Goal: Browse casually: Explore the website without a specific task or goal

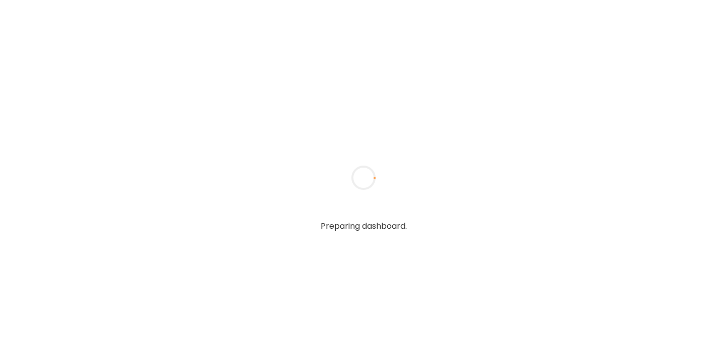
type input "**********"
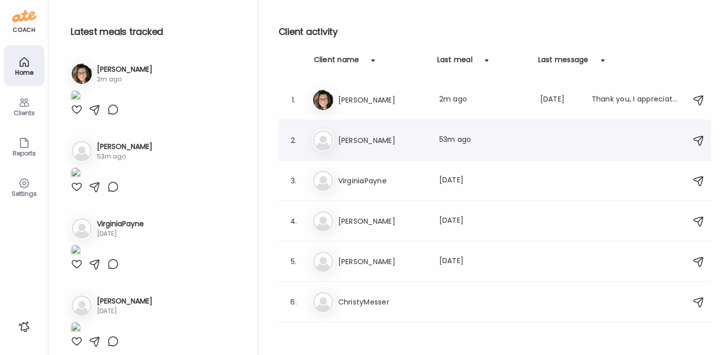
click at [382, 136] on h3 "[PERSON_NAME]" at bounding box center [382, 140] width 89 height 12
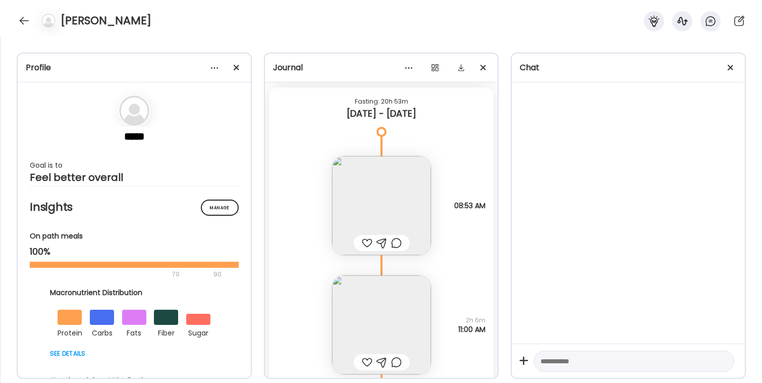
scroll to position [2069, 0]
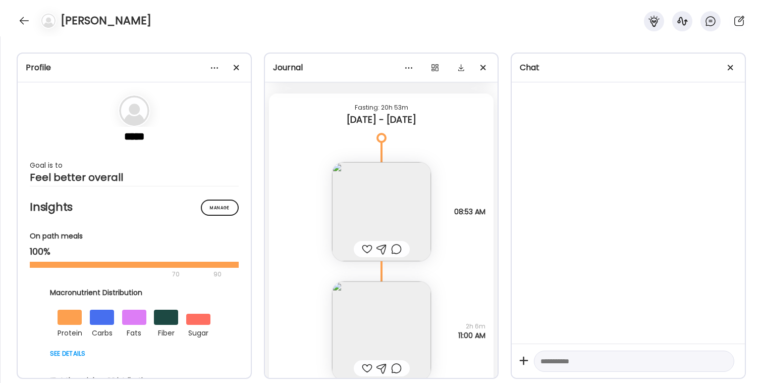
click at [383, 198] on img at bounding box center [381, 211] width 99 height 99
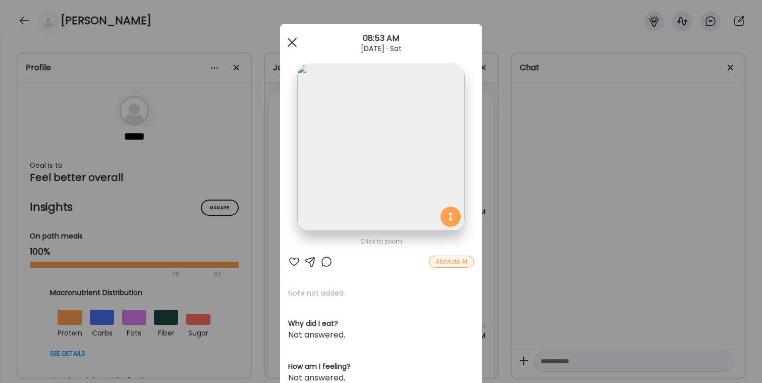
click at [291, 38] on div at bounding box center [292, 42] width 20 height 20
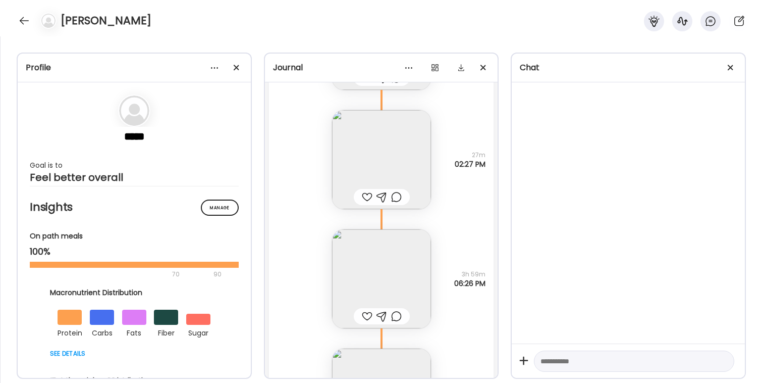
scroll to position [2479, 0]
click at [370, 151] on img at bounding box center [381, 158] width 99 height 99
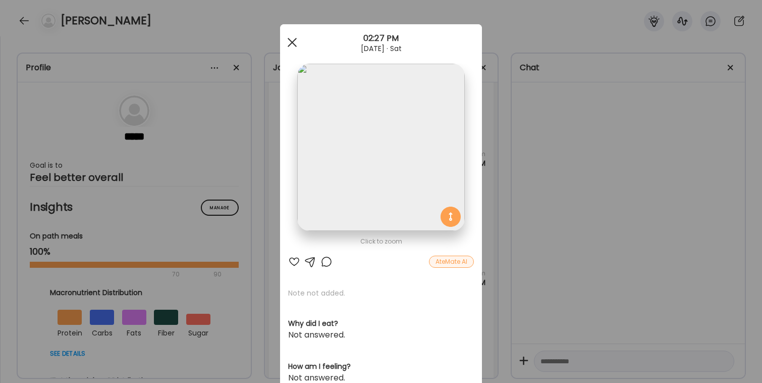
click at [293, 41] on span at bounding box center [292, 42] width 9 height 9
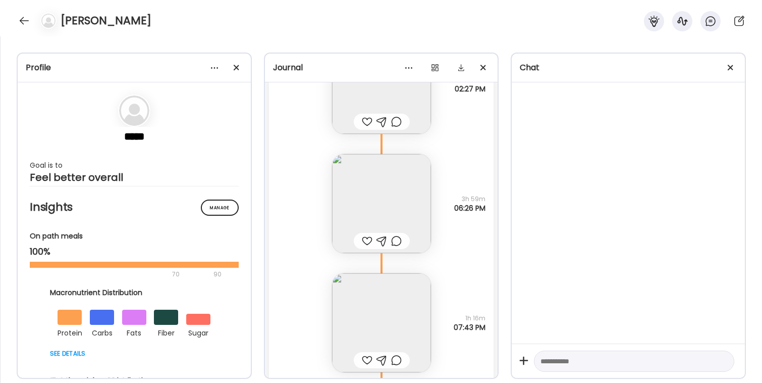
scroll to position [2554, 0]
click at [363, 224] on img at bounding box center [381, 202] width 99 height 99
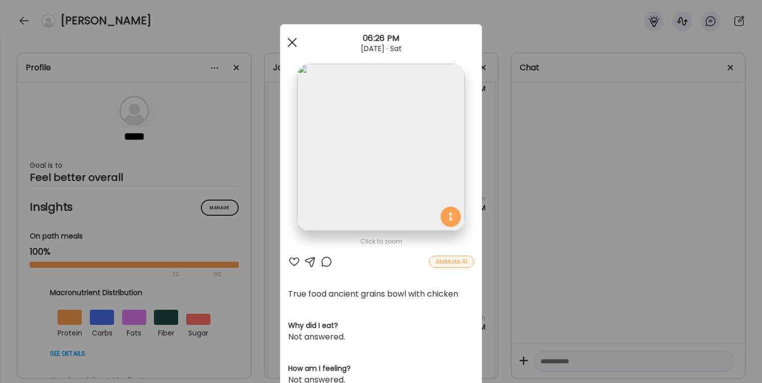
click at [293, 40] on span at bounding box center [292, 42] width 9 height 9
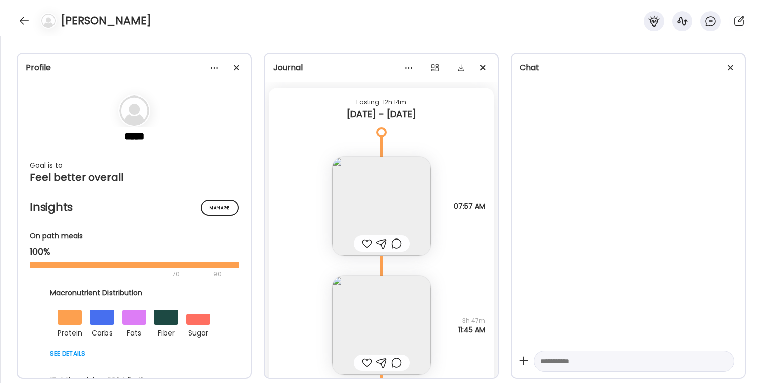
scroll to position [2990, 0]
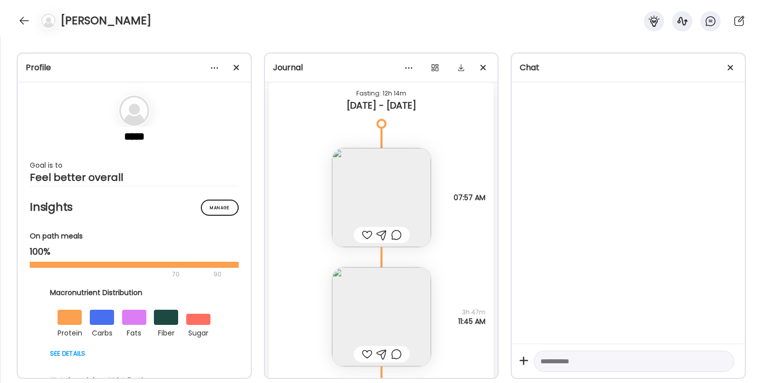
click at [370, 191] on img at bounding box center [381, 197] width 99 height 99
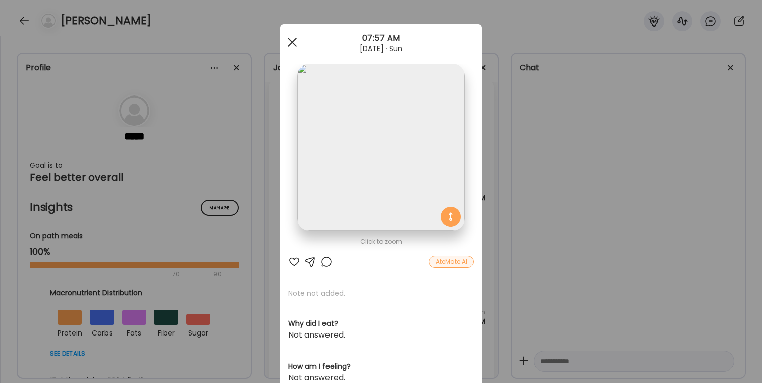
click at [291, 40] on span at bounding box center [292, 42] width 9 height 9
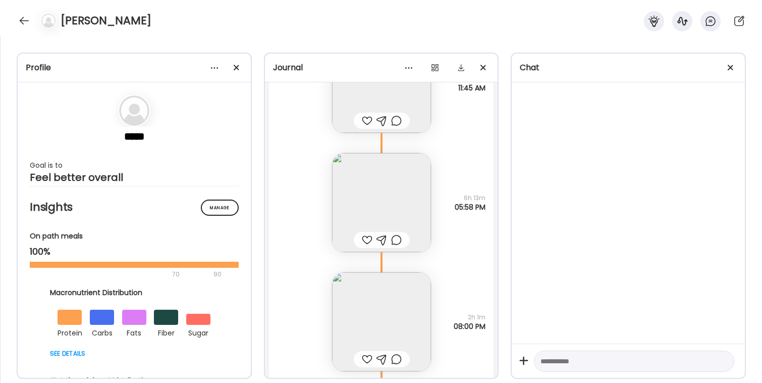
scroll to position [3223, 0]
click at [364, 189] on img at bounding box center [381, 201] width 99 height 99
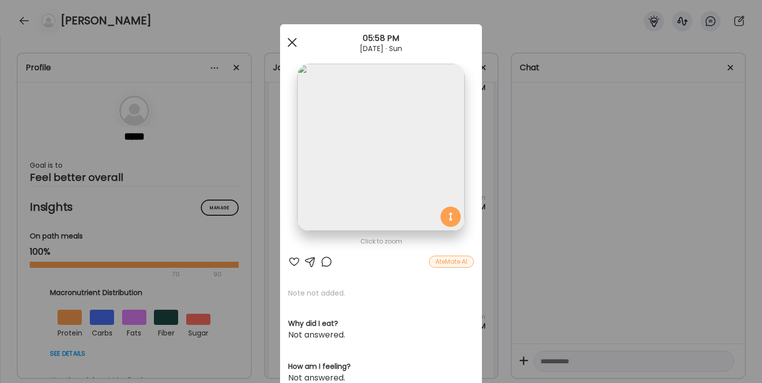
click at [291, 41] on span at bounding box center [292, 42] width 9 height 9
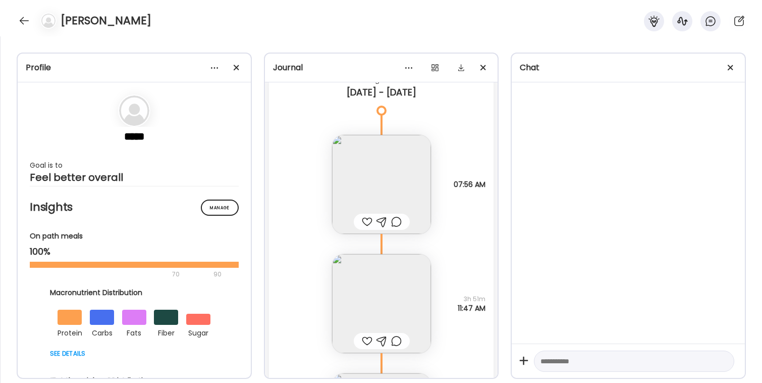
scroll to position [3626, 0]
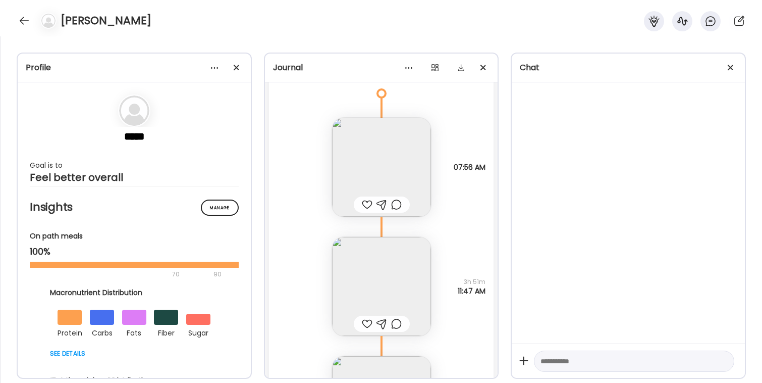
click at [385, 162] on img at bounding box center [381, 167] width 99 height 99
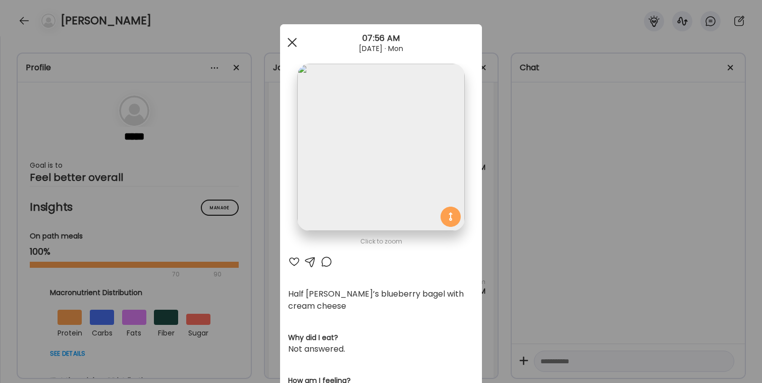
click at [293, 44] on span at bounding box center [292, 42] width 9 height 9
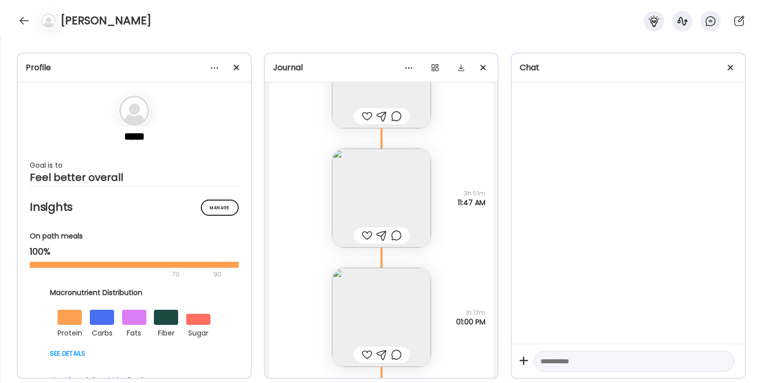
scroll to position [3720, 0]
click at [343, 180] on img at bounding box center [381, 192] width 99 height 99
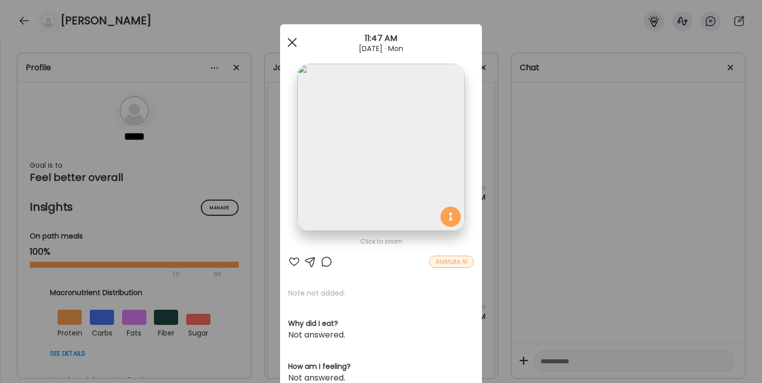
click at [293, 41] on span at bounding box center [292, 42] width 9 height 9
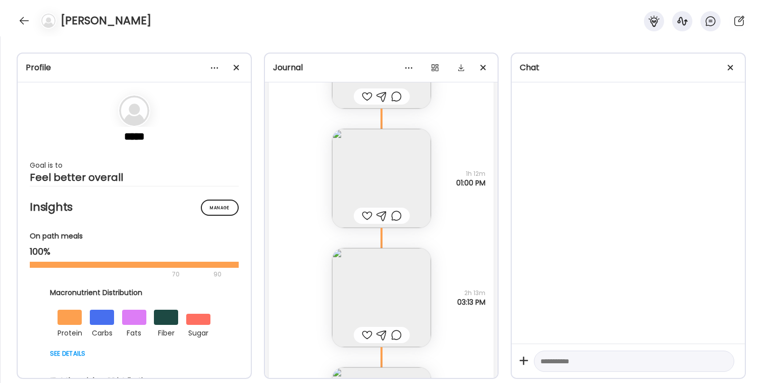
scroll to position [3842, 0]
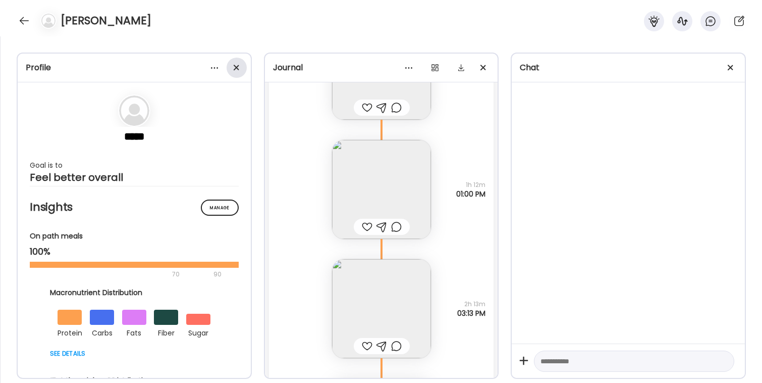
click at [237, 68] on span at bounding box center [236, 68] width 6 height 6
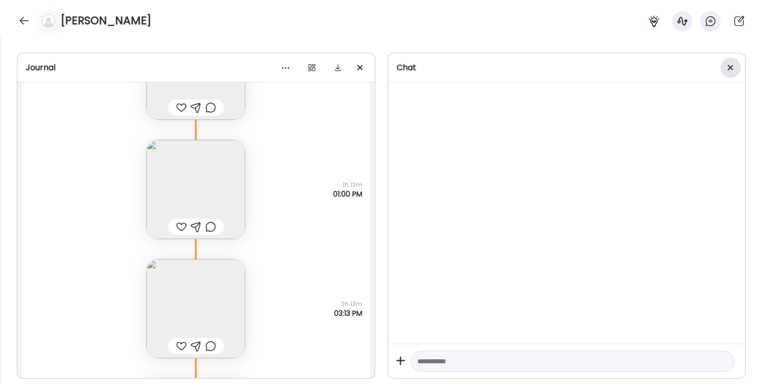
click at [726, 68] on div at bounding box center [731, 68] width 20 height 20
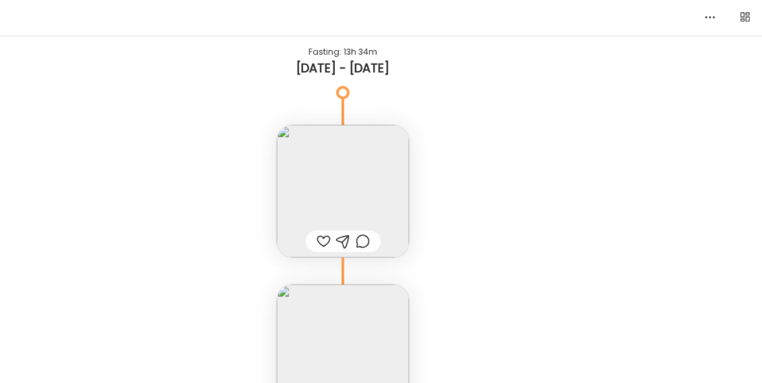
scroll to position [4321, 0]
click at [396, 191] on img at bounding box center [381, 196] width 99 height 99
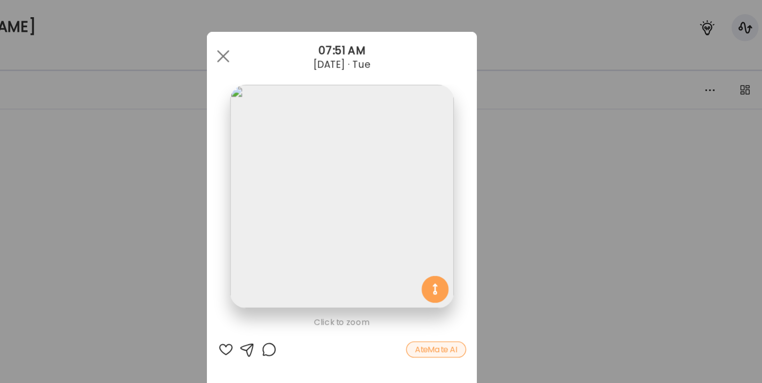
click at [288, 40] on div at bounding box center [292, 42] width 20 height 20
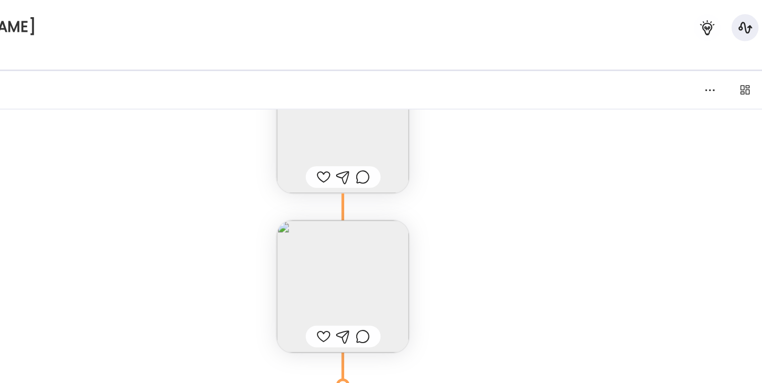
scroll to position [4447, 0]
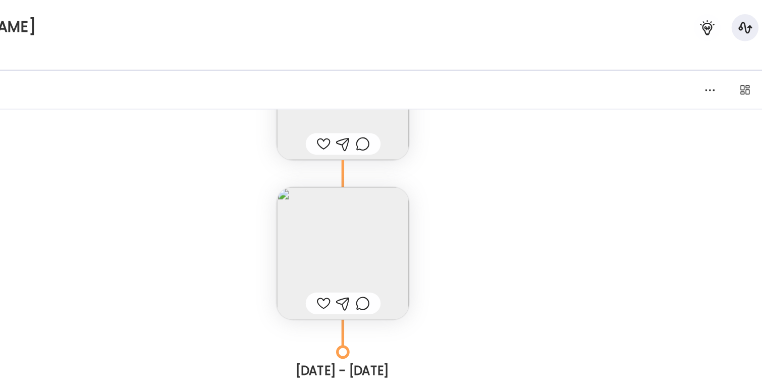
click at [372, 183] on img at bounding box center [381, 189] width 99 height 99
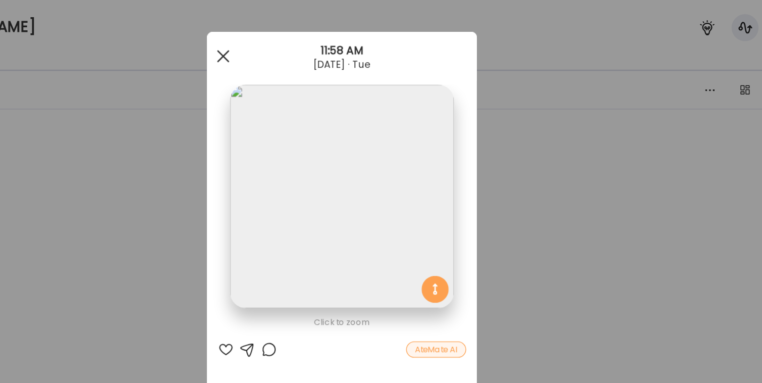
click at [296, 44] on div at bounding box center [292, 42] width 20 height 20
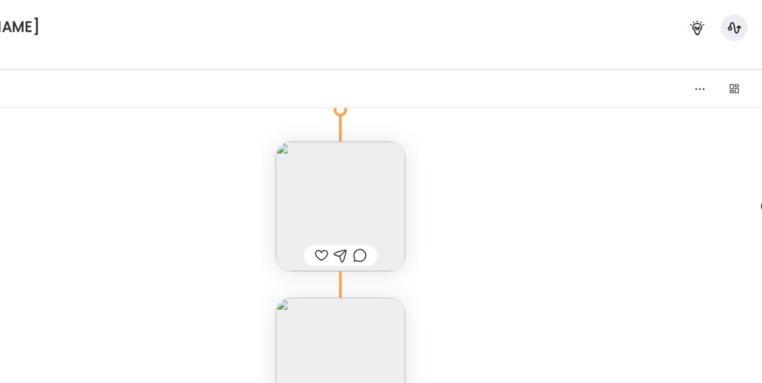
scroll to position [4738, 0]
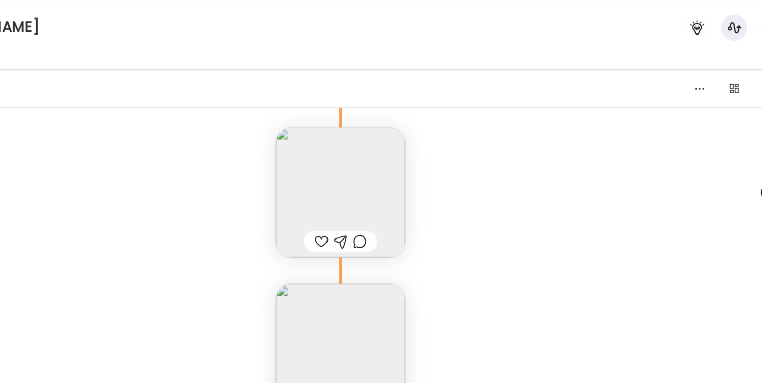
click at [367, 142] on img at bounding box center [381, 146] width 99 height 99
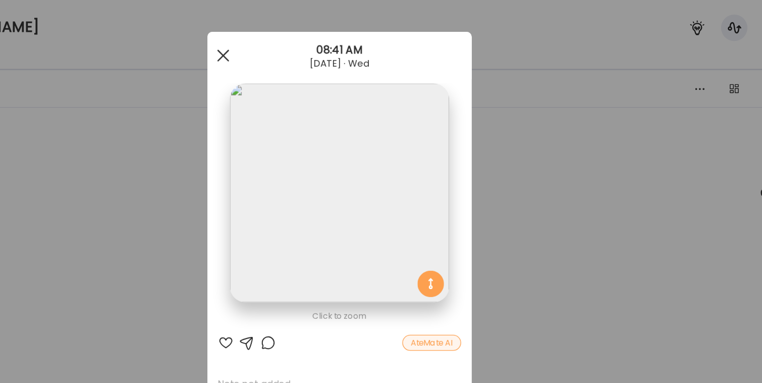
click at [292, 41] on span at bounding box center [292, 42] width 9 height 9
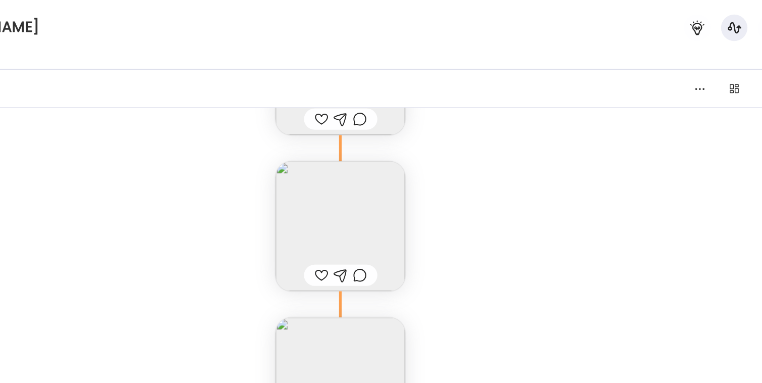
scroll to position [4831, 0]
click at [352, 162] on img at bounding box center [381, 173] width 99 height 99
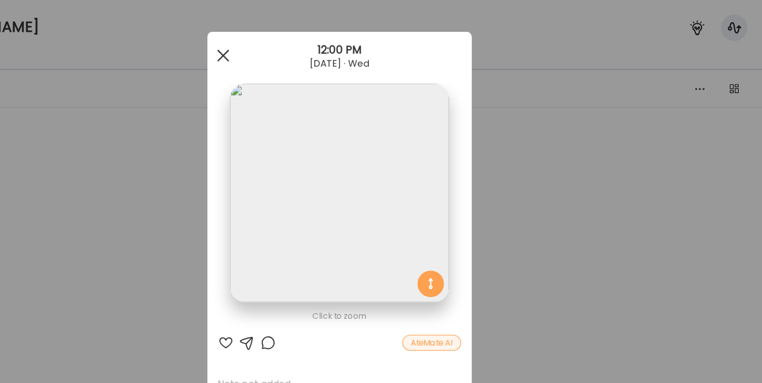
click at [293, 40] on span at bounding box center [292, 42] width 9 height 9
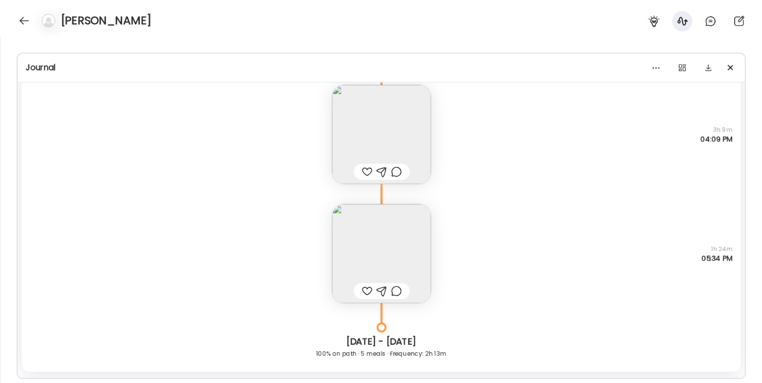
scroll to position [5097, 0]
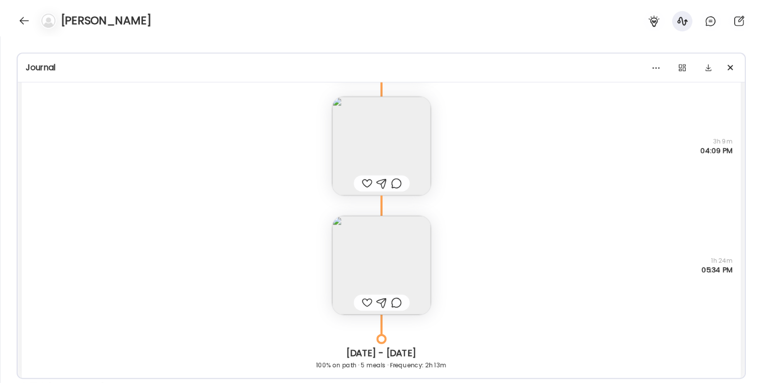
click at [357, 256] on img at bounding box center [381, 265] width 99 height 99
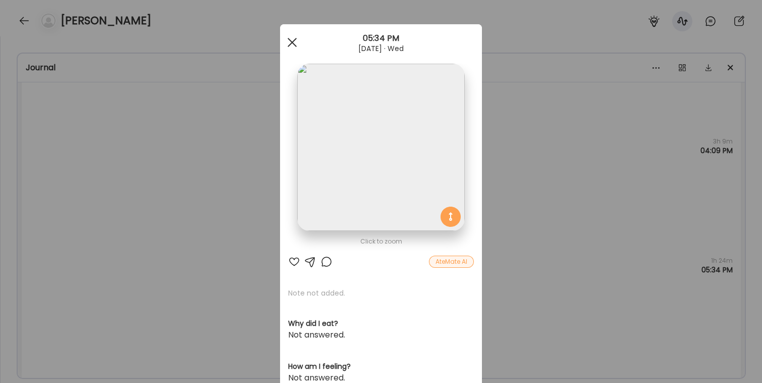
click at [291, 43] on span at bounding box center [292, 42] width 9 height 9
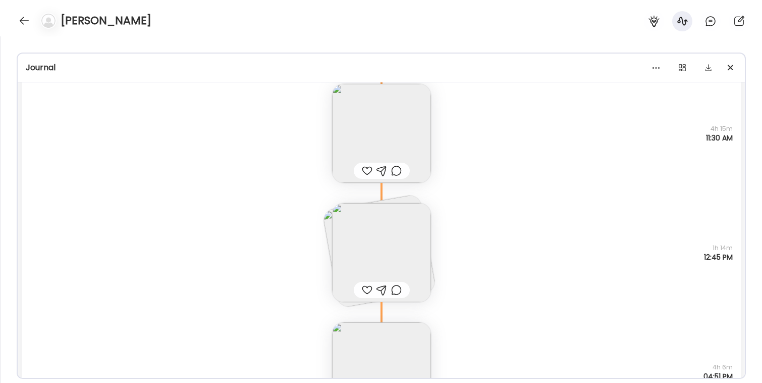
scroll to position [5597, 0]
click at [379, 243] on img at bounding box center [381, 250] width 99 height 99
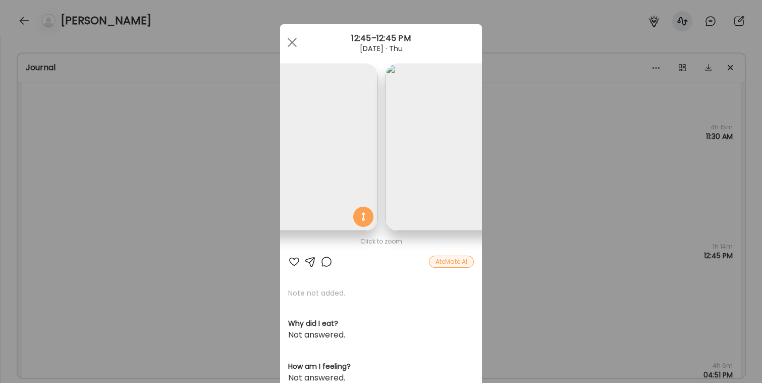
scroll to position [0, 165]
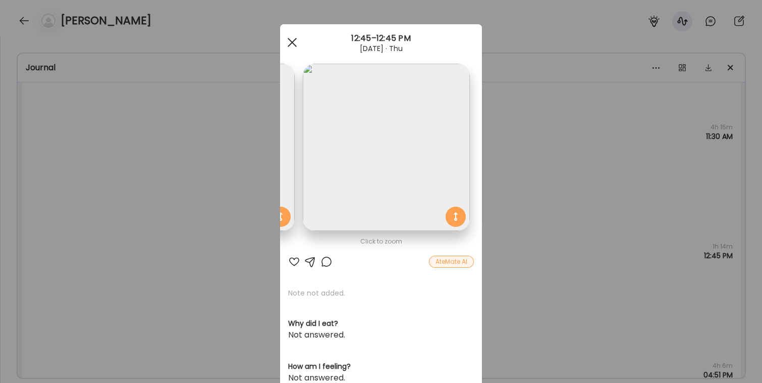
click at [291, 40] on span at bounding box center [292, 42] width 9 height 9
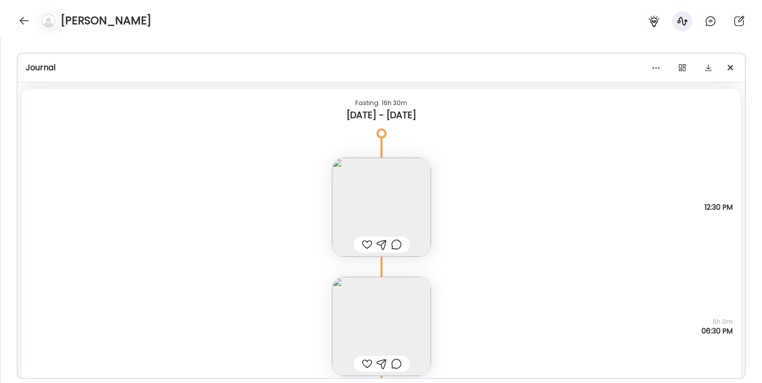
scroll to position [6248, 0]
click at [387, 195] on img at bounding box center [381, 205] width 99 height 99
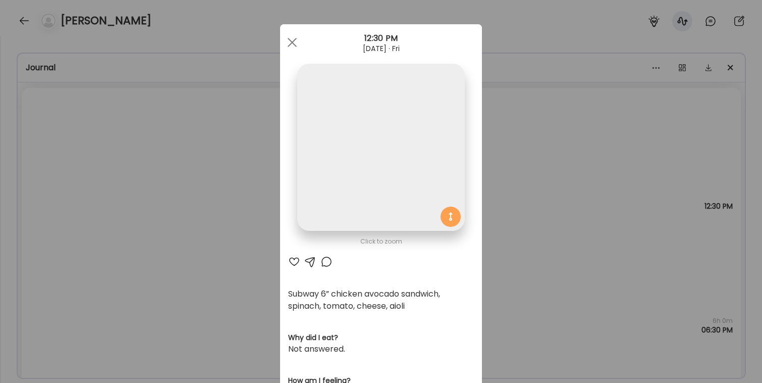
scroll to position [0, 0]
click at [292, 42] on span at bounding box center [292, 42] width 9 height 9
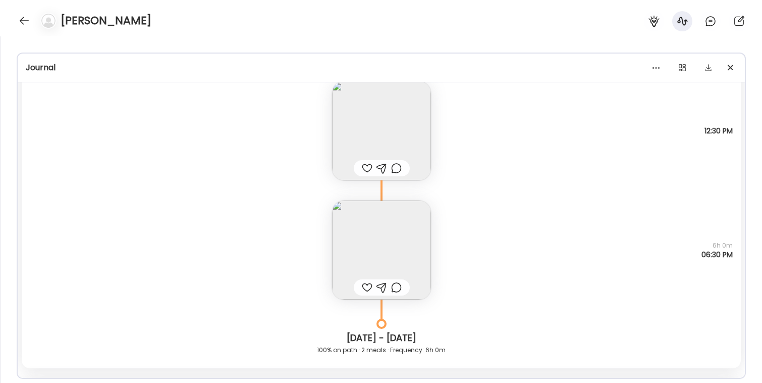
scroll to position [6343, 0]
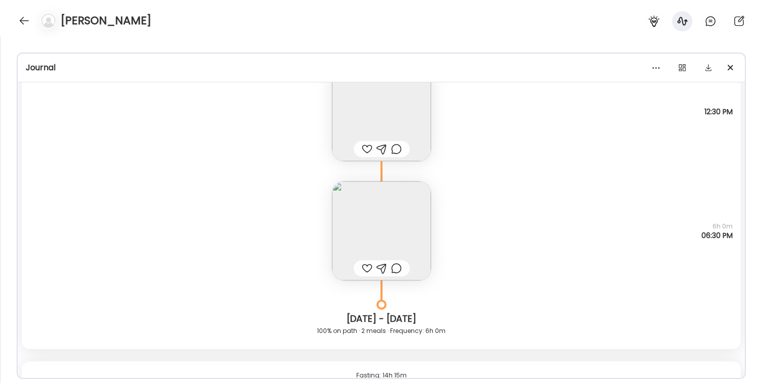
click at [358, 216] on img at bounding box center [381, 230] width 99 height 99
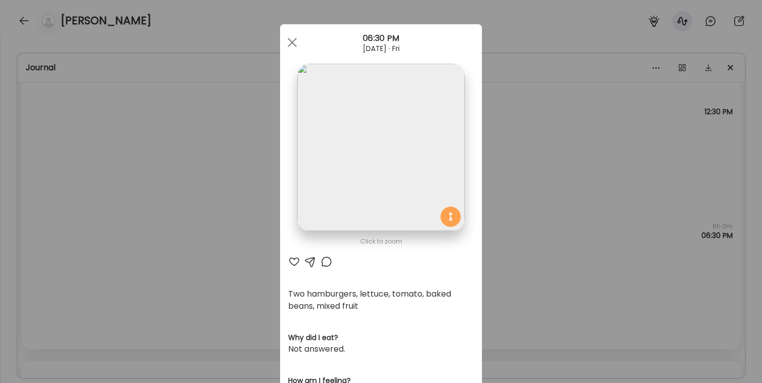
click at [293, 37] on div at bounding box center [292, 42] width 20 height 20
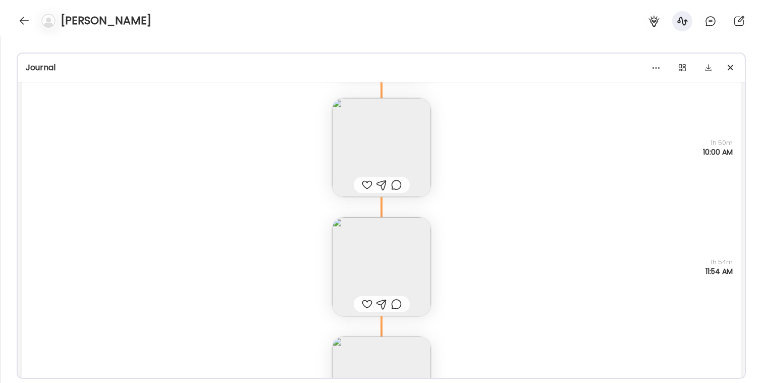
scroll to position [7105, 0]
click at [365, 251] on img at bounding box center [381, 265] width 99 height 99
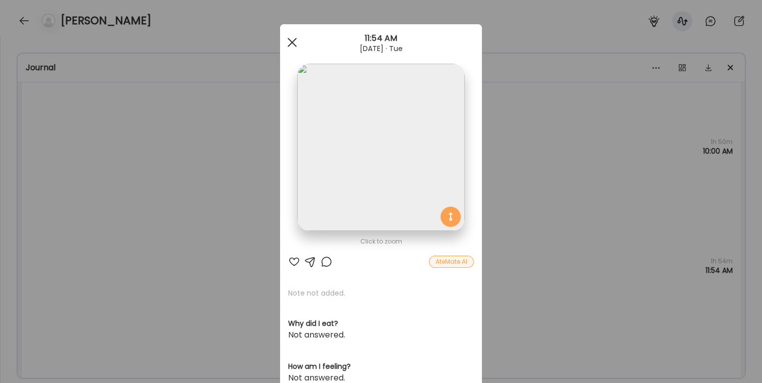
click at [292, 43] on div at bounding box center [292, 42] width 20 height 20
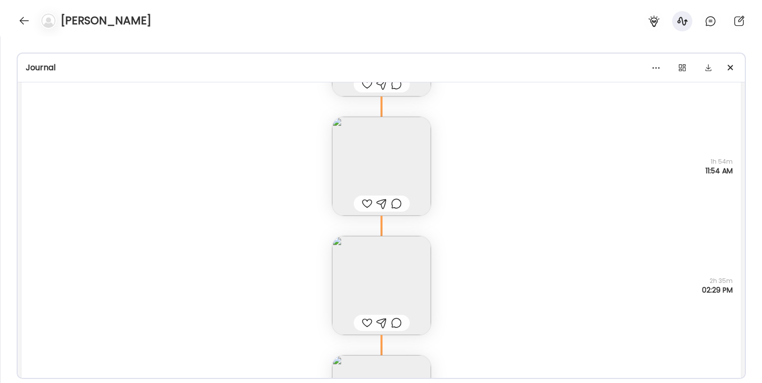
scroll to position [7268, 0]
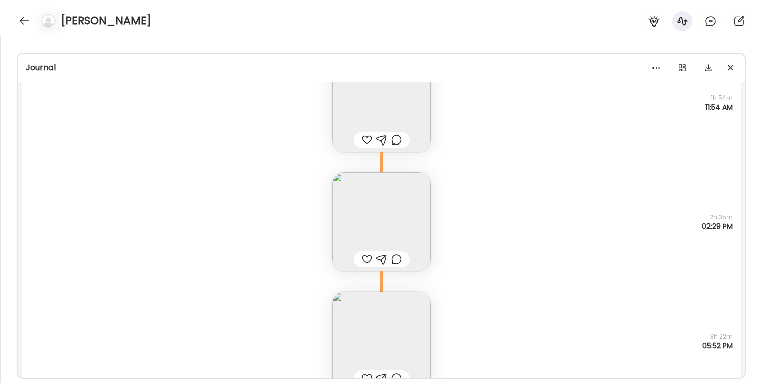
click at [350, 218] on img at bounding box center [381, 221] width 99 height 99
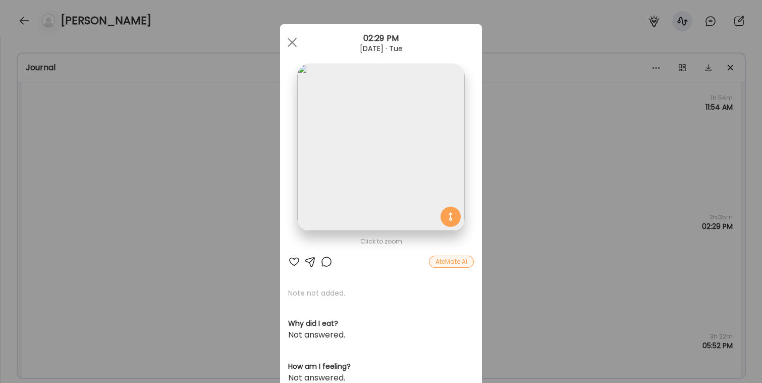
click at [293, 41] on span at bounding box center [292, 42] width 9 height 9
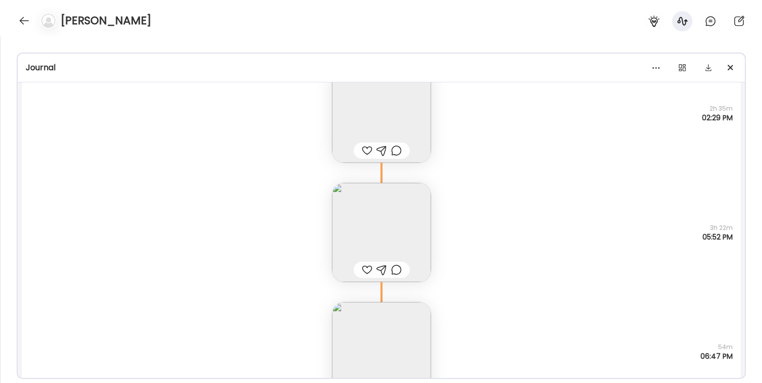
scroll to position [7378, 0]
click at [356, 219] on img at bounding box center [381, 230] width 99 height 99
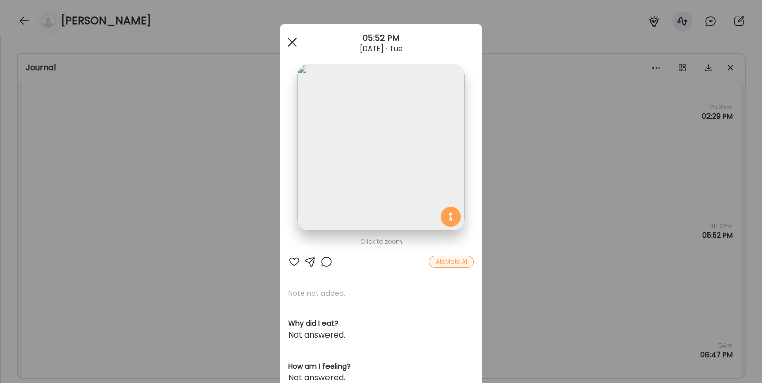
click at [292, 41] on span at bounding box center [292, 42] width 9 height 9
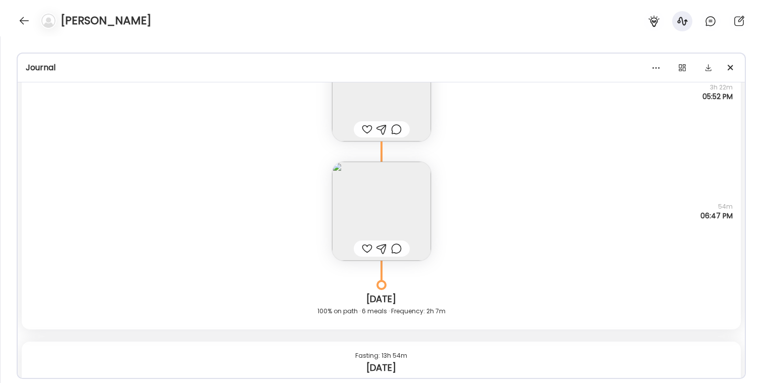
scroll to position [7525, 0]
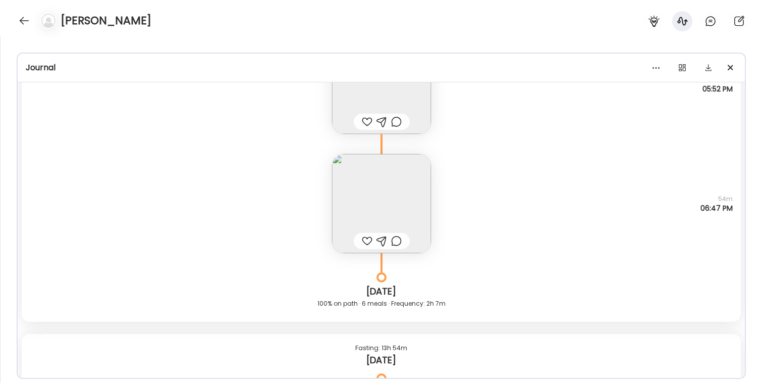
click at [372, 192] on img at bounding box center [381, 203] width 99 height 99
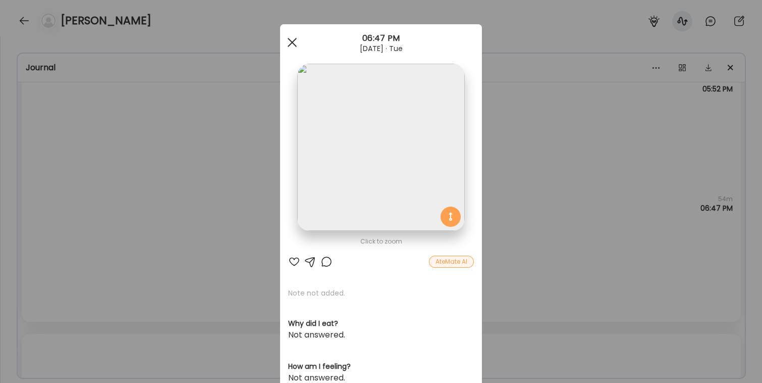
click at [290, 41] on div at bounding box center [292, 42] width 20 height 20
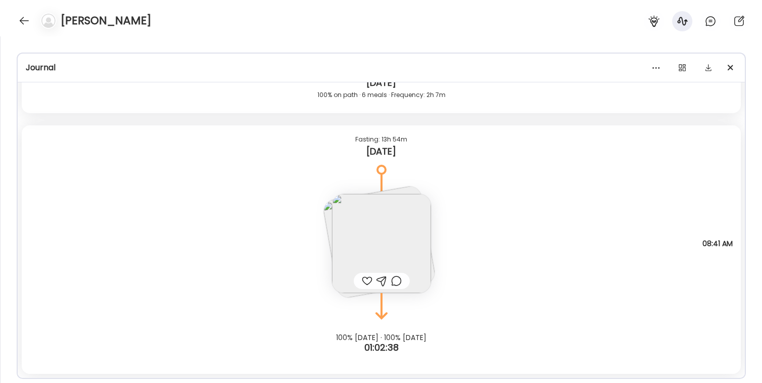
scroll to position [7730, 0]
click at [379, 239] on img at bounding box center [381, 246] width 99 height 99
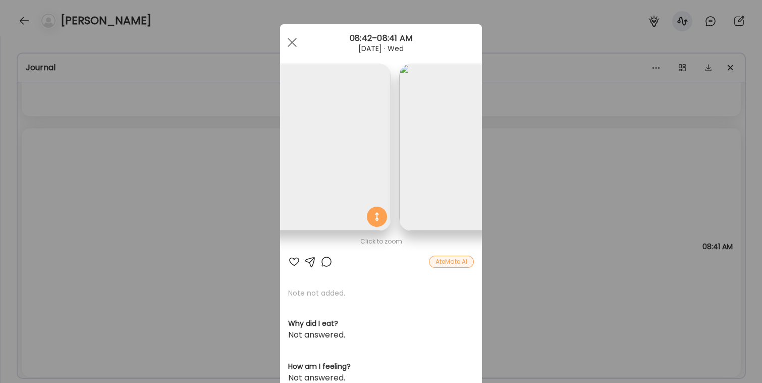
scroll to position [0, 0]
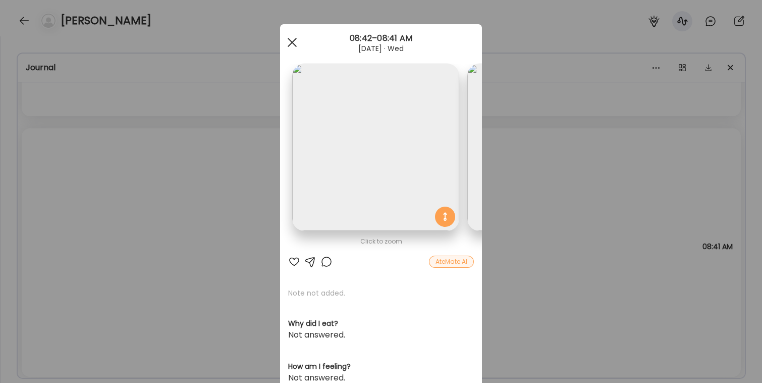
click at [293, 44] on span at bounding box center [292, 42] width 9 height 9
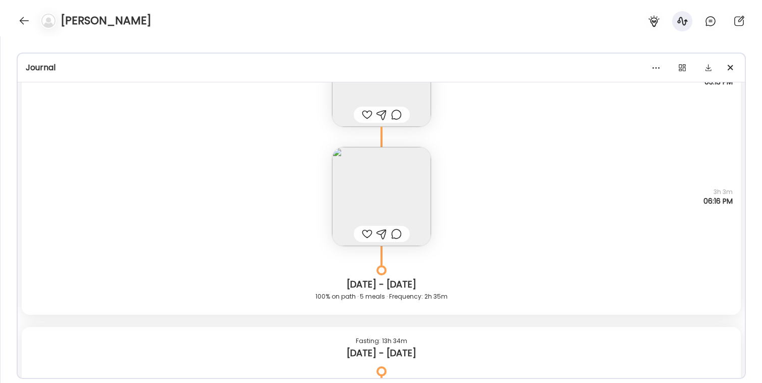
scroll to position [4072, 0]
click at [363, 196] on img at bounding box center [381, 197] width 99 height 99
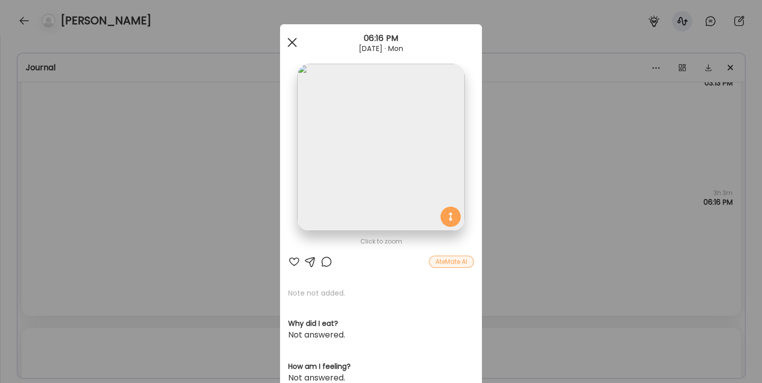
click at [291, 39] on div at bounding box center [292, 42] width 20 height 20
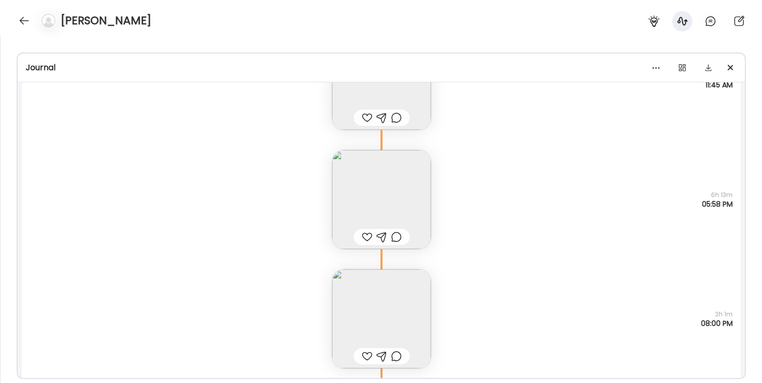
scroll to position [3224, 0]
click at [354, 182] on img at bounding box center [381, 200] width 99 height 99
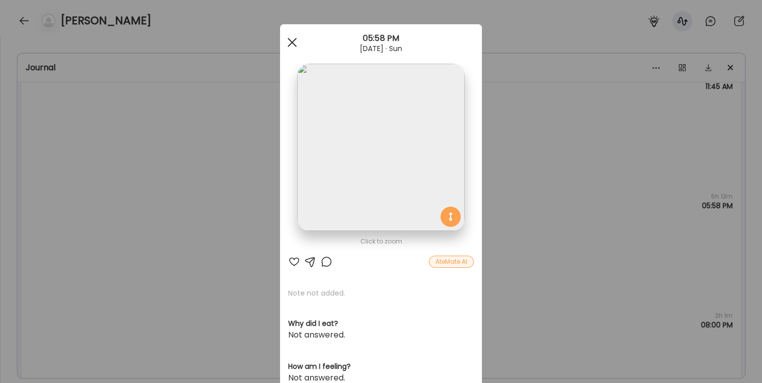
click at [295, 46] on div at bounding box center [292, 42] width 20 height 20
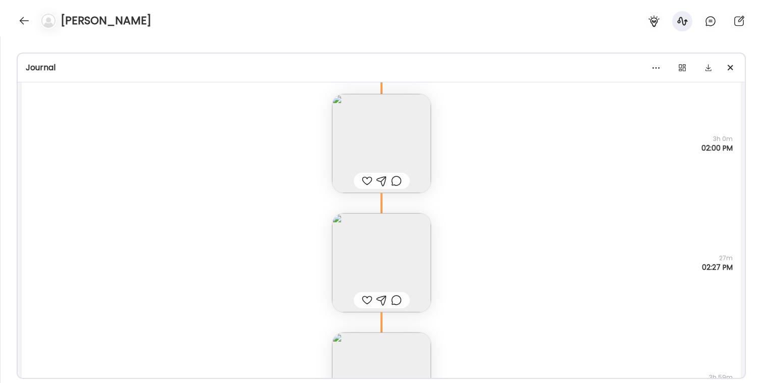
scroll to position [2380, 0]
click at [395, 249] on img at bounding box center [381, 257] width 99 height 99
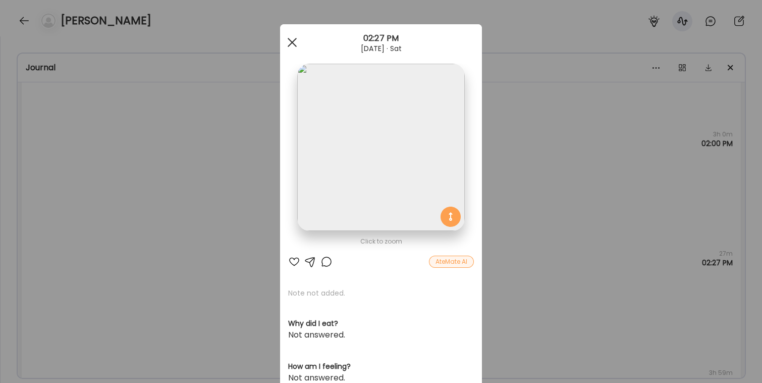
click at [289, 42] on div at bounding box center [292, 42] width 20 height 20
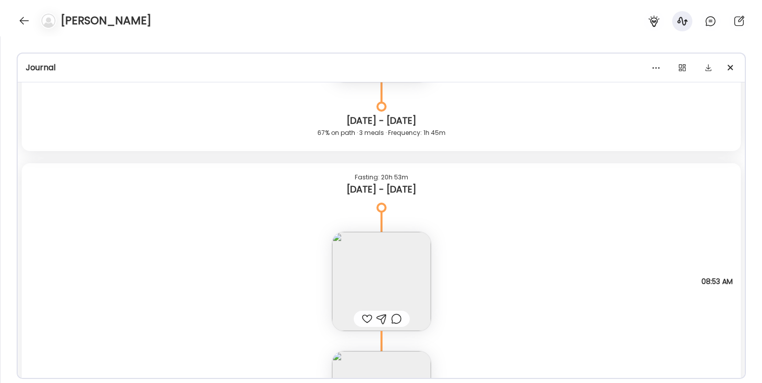
scroll to position [2048, 0]
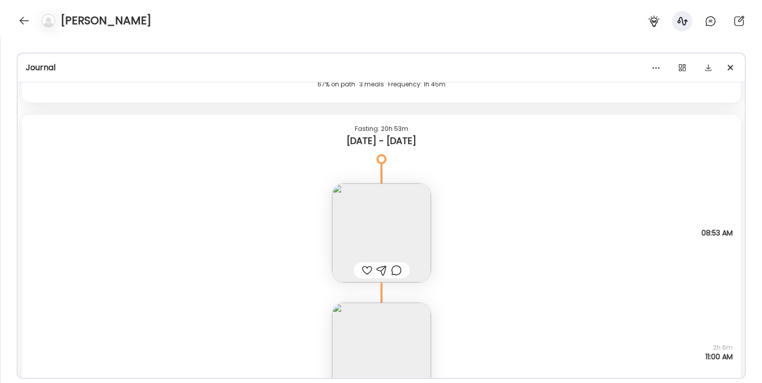
click at [378, 208] on img at bounding box center [381, 232] width 99 height 99
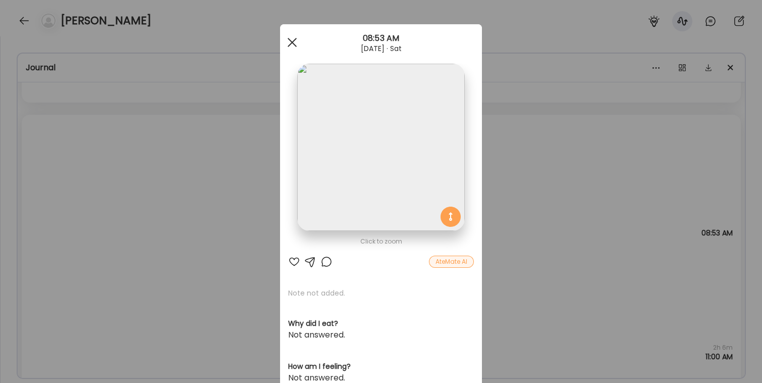
click at [294, 44] on span at bounding box center [292, 42] width 9 height 9
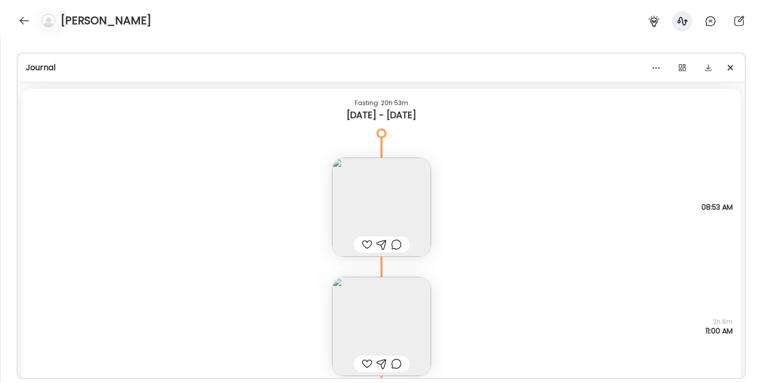
scroll to position [2062, 0]
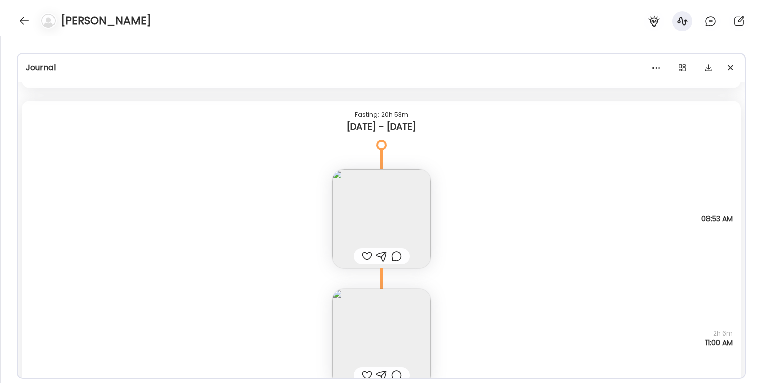
click at [368, 210] on img at bounding box center [381, 218] width 99 height 99
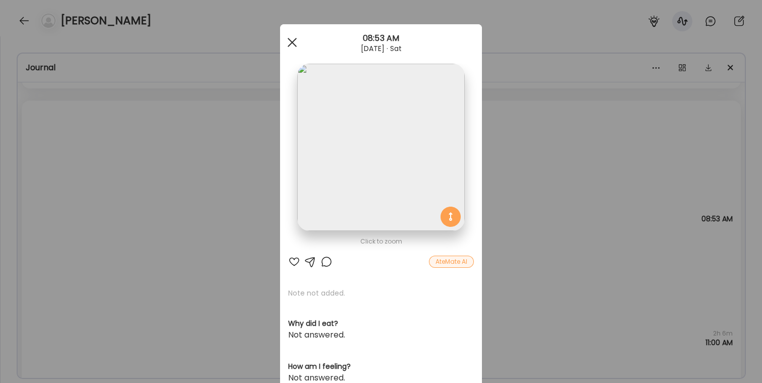
click at [294, 45] on div at bounding box center [292, 42] width 20 height 20
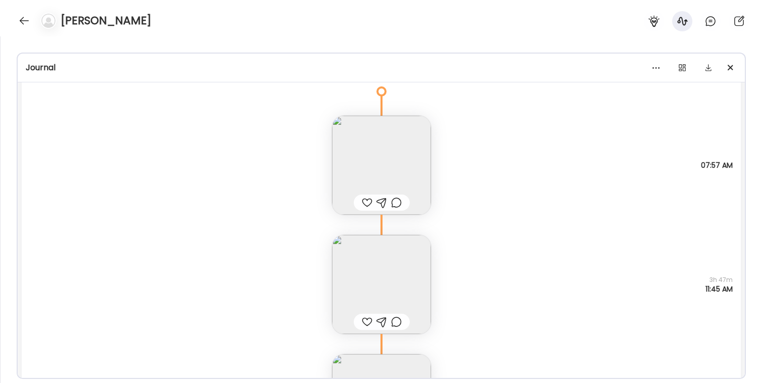
scroll to position [3017, 0]
click at [379, 160] on img at bounding box center [381, 170] width 99 height 99
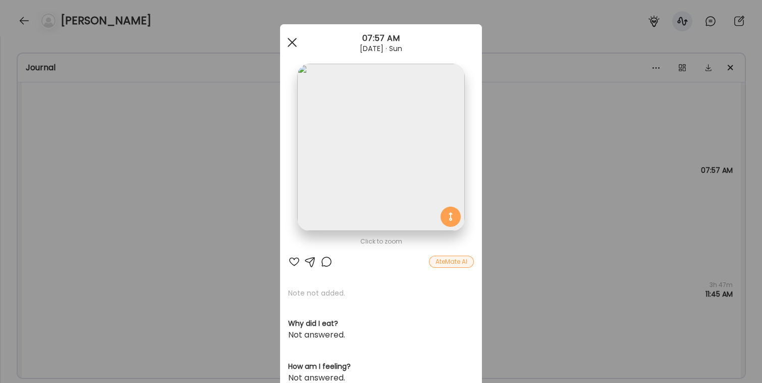
click at [291, 44] on div at bounding box center [292, 42] width 20 height 20
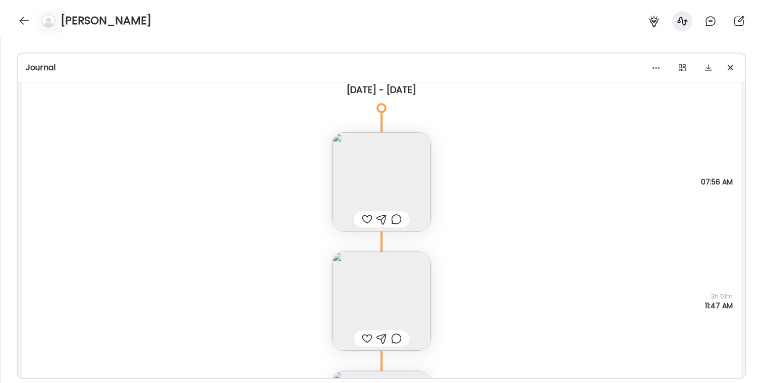
scroll to position [3641, 0]
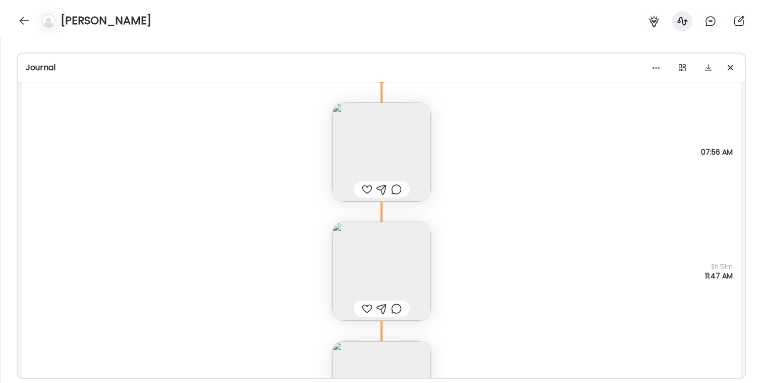
click at [373, 138] on img at bounding box center [381, 151] width 99 height 99
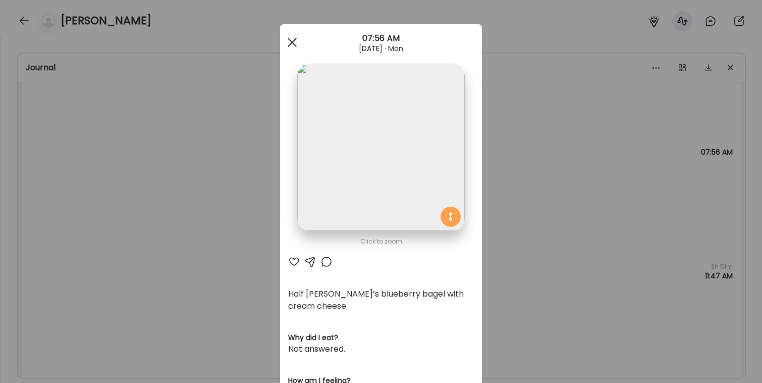
click at [295, 42] on div at bounding box center [292, 42] width 20 height 20
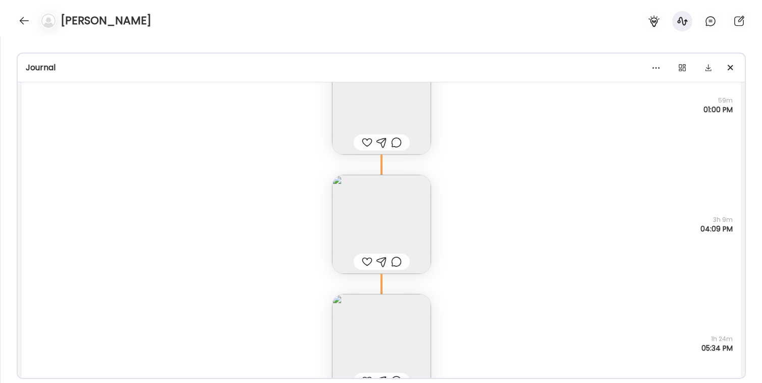
scroll to position [5011, 0]
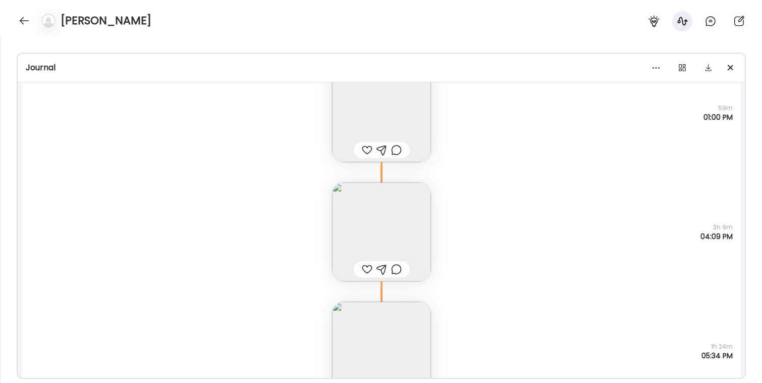
click at [376, 220] on img at bounding box center [381, 231] width 99 height 99
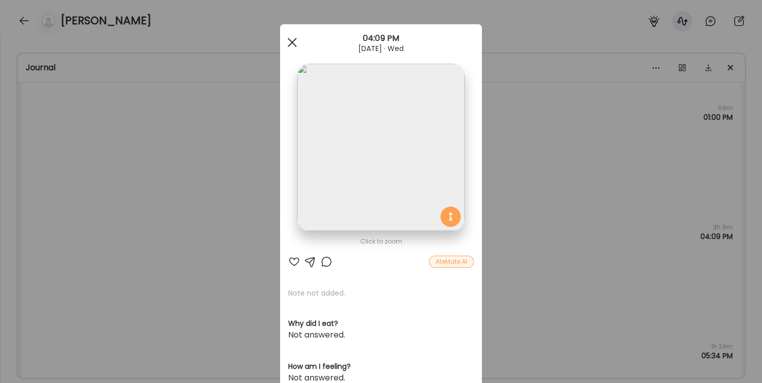
click at [292, 43] on span at bounding box center [292, 42] width 9 height 9
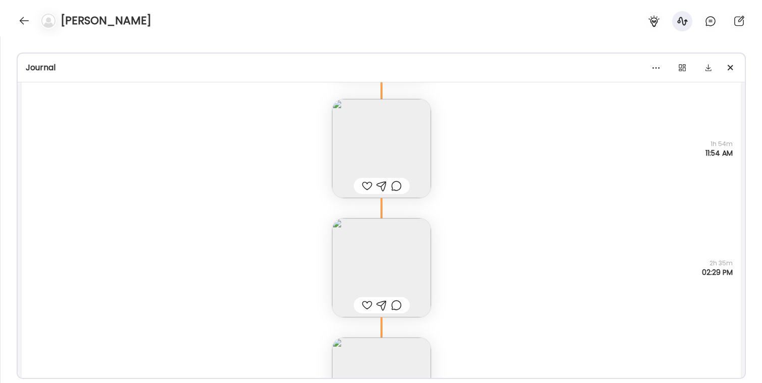
scroll to position [7209, 0]
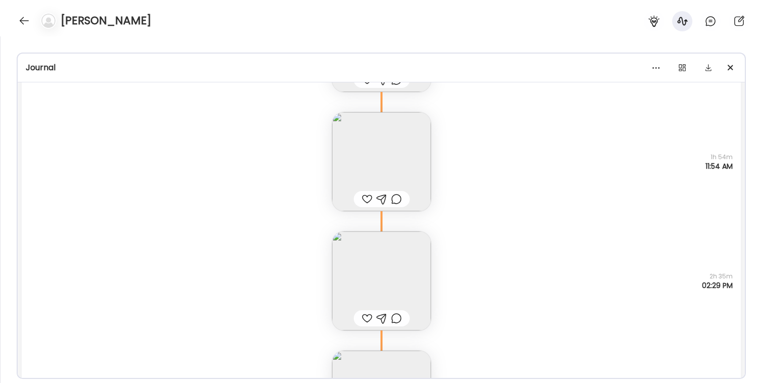
click at [386, 161] on img at bounding box center [381, 161] width 99 height 99
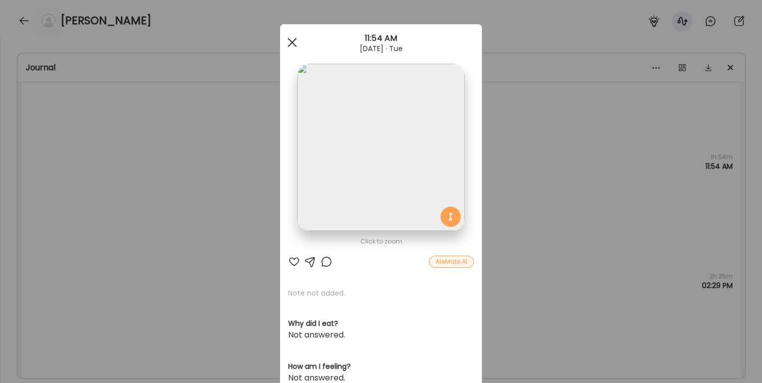
click at [292, 41] on span at bounding box center [292, 42] width 9 height 9
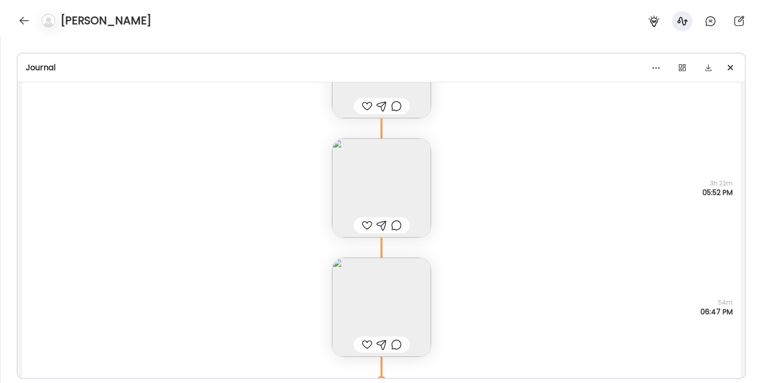
scroll to position [7382, 0]
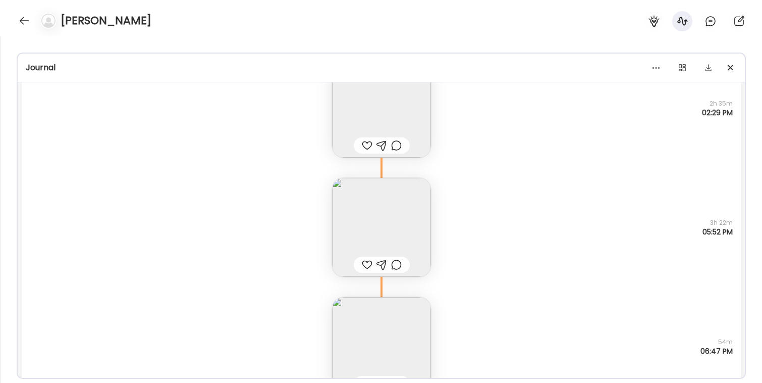
click at [379, 213] on img at bounding box center [381, 227] width 99 height 99
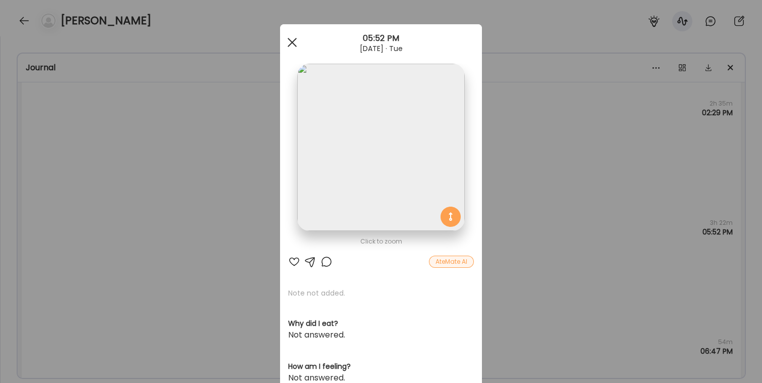
click at [294, 43] on div at bounding box center [292, 42] width 20 height 20
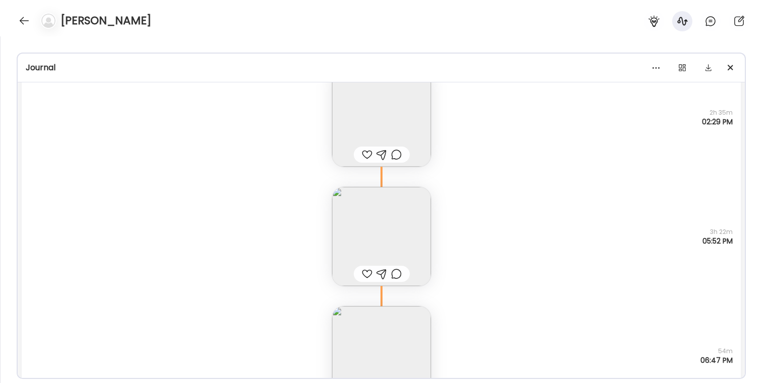
scroll to position [7367, 0]
click at [357, 228] on img at bounding box center [381, 242] width 99 height 99
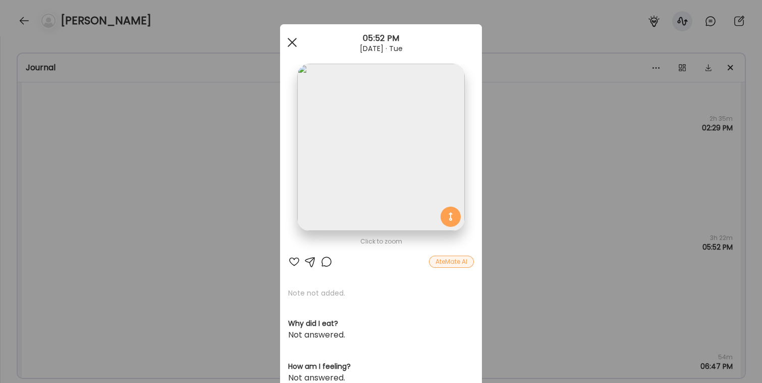
click at [294, 44] on span at bounding box center [292, 42] width 9 height 9
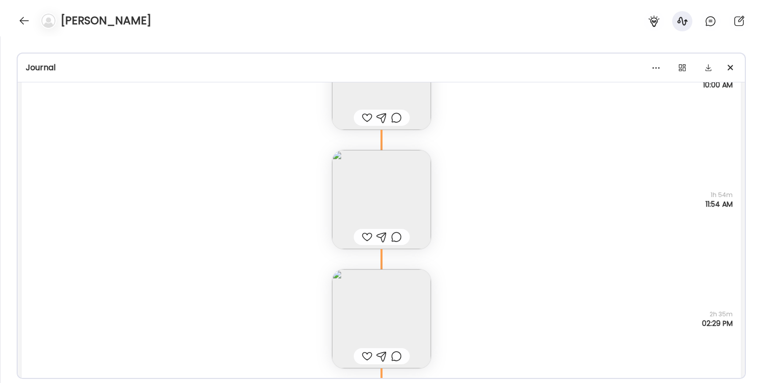
scroll to position [7170, 0]
click at [355, 185] on img at bounding box center [381, 200] width 99 height 99
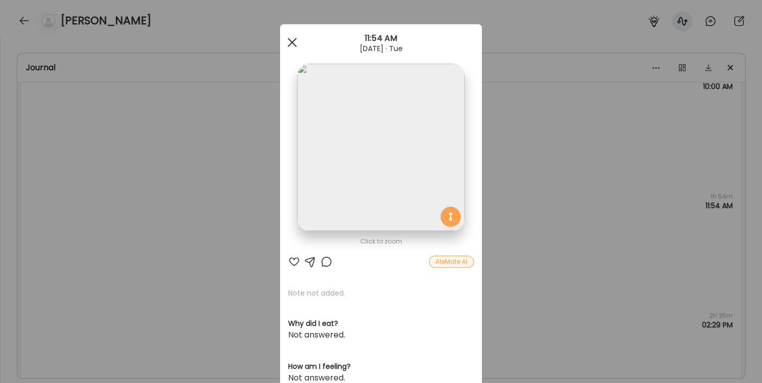
click at [291, 42] on span at bounding box center [292, 42] width 9 height 9
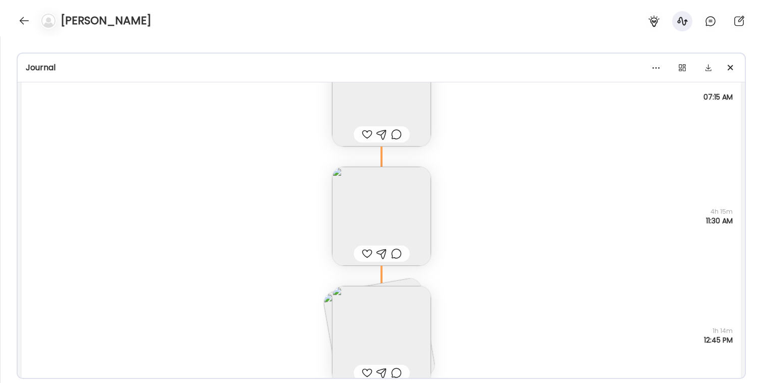
scroll to position [5514, 0]
click at [377, 178] on img at bounding box center [381, 215] width 99 height 99
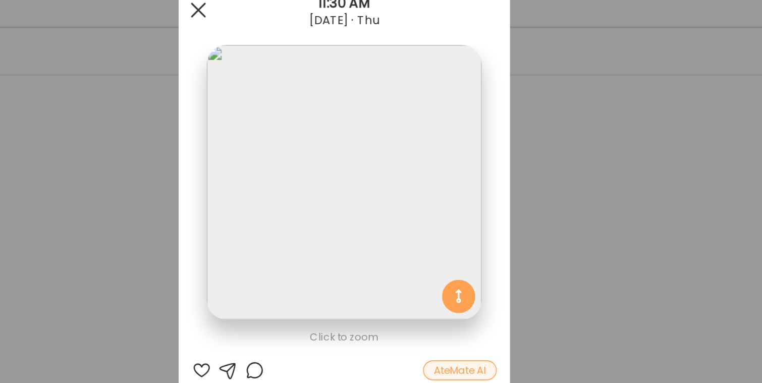
click at [288, 42] on div at bounding box center [292, 42] width 20 height 20
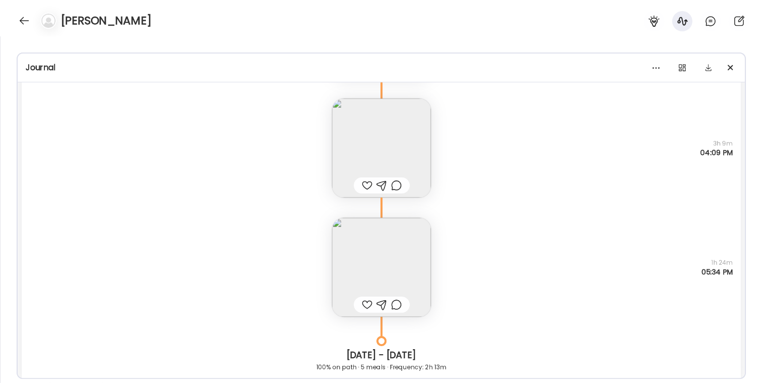
scroll to position [5096, 0]
click at [368, 243] on img at bounding box center [381, 266] width 99 height 99
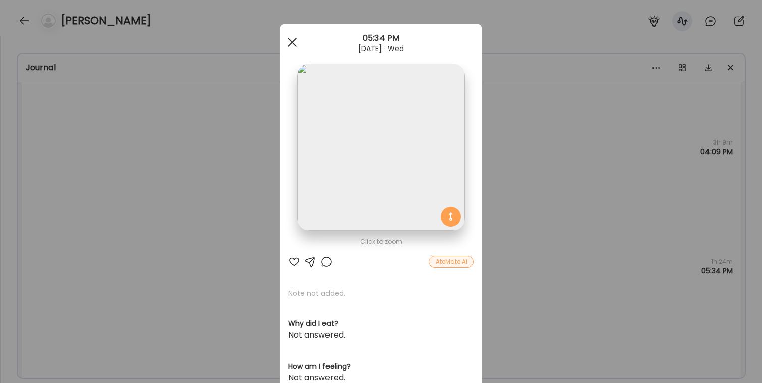
click at [293, 40] on span at bounding box center [292, 42] width 9 height 9
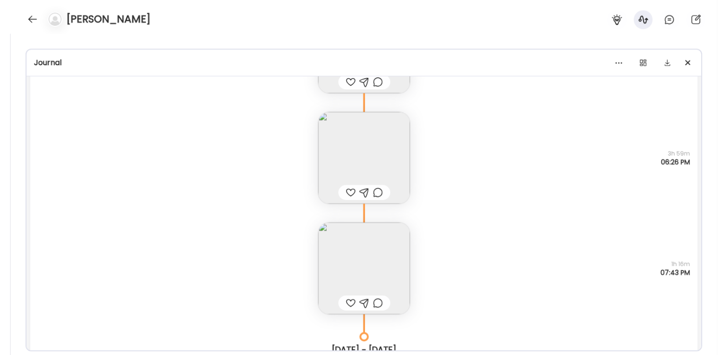
scroll to position [2584, 0]
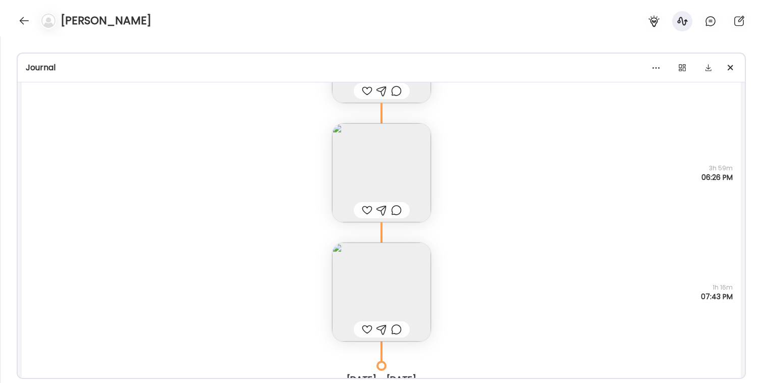
click at [373, 161] on img at bounding box center [381, 172] width 99 height 99
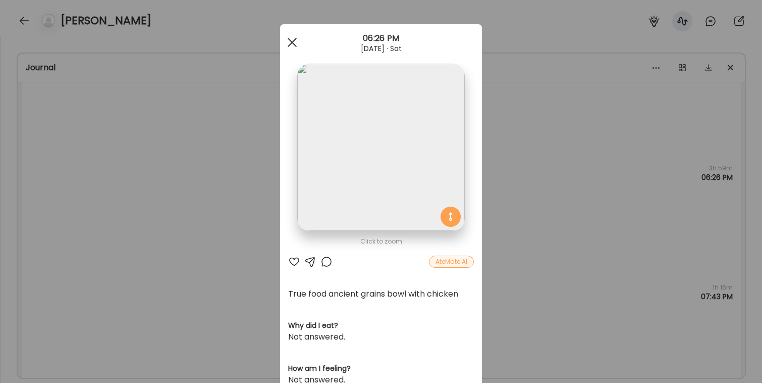
click at [293, 38] on div at bounding box center [292, 42] width 20 height 20
